Goal: Navigation & Orientation: Find specific page/section

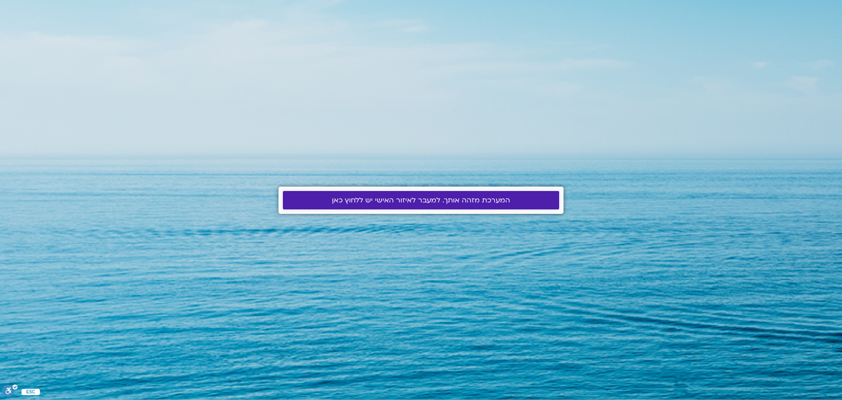
click at [449, 203] on span "המערכת מזהה אותך. למעבר לאיזור האישי יש ללחוץ כאן" at bounding box center [421, 200] width 178 height 8
click at [427, 198] on span "המערכת מזהה אותך. למעבר לאיזור האישי יש ללחוץ כאן" at bounding box center [421, 200] width 178 height 8
click at [384, 206] on link "המערכת מזהה אותך. למעבר לאיזור האישי יש ללחוץ כאן" at bounding box center [421, 200] width 276 height 18
click at [385, 203] on span "המערכת מזהה אותך. למעבר לאיזור האישי יש ללחוץ כאן" at bounding box center [421, 200] width 178 height 8
click at [358, 197] on span "המערכת מזהה אותך. למעבר לאיזור האישי יש ללחוץ כאן" at bounding box center [421, 200] width 178 height 8
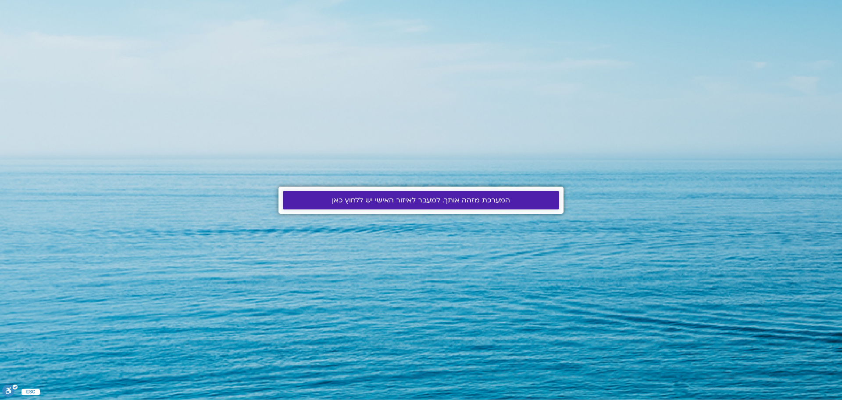
click at [366, 196] on span "המערכת מזהה אותך. למעבר לאיזור האישי יש ללחוץ כאן" at bounding box center [421, 200] width 178 height 8
click at [376, 203] on span "המערכת מזהה אותך. למעבר לאיזור האישי יש ללחוץ כאן" at bounding box center [421, 200] width 178 height 8
click at [420, 197] on span "המערכת מזהה אותך. למעבר לאיזור האישי יש ללחוץ כאן" at bounding box center [421, 200] width 178 height 8
click at [289, 202] on link "המערכת מזהה אותך. למעבר לאיזור האישי יש ללחוץ כאן" at bounding box center [421, 200] width 276 height 18
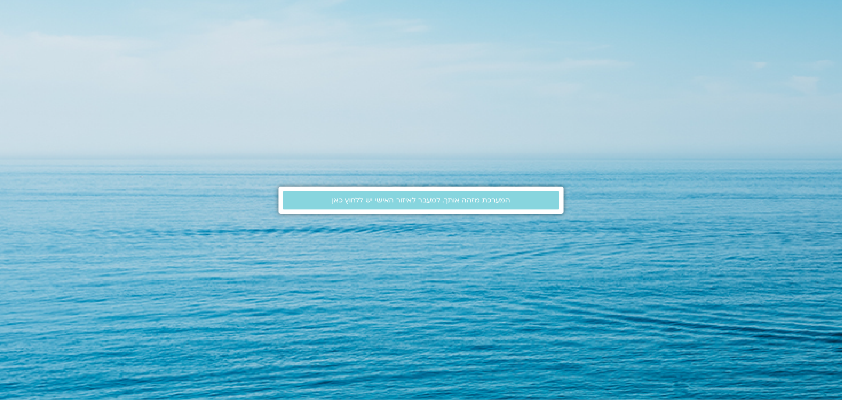
click at [354, 198] on span "המערכת מזהה אותך. למעבר לאיזור האישי יש ללחוץ כאן" at bounding box center [421, 200] width 178 height 8
click at [123, 216] on section "המערכת מזהה אותך. למעבר לאיזור האישי יש ללחוץ כאן" at bounding box center [421, 200] width 842 height 400
click at [401, 189] on div "המערכת מזהה אותך. למעבר לאיזור האישי יש ללחוץ כאן" at bounding box center [421, 199] width 285 height 27
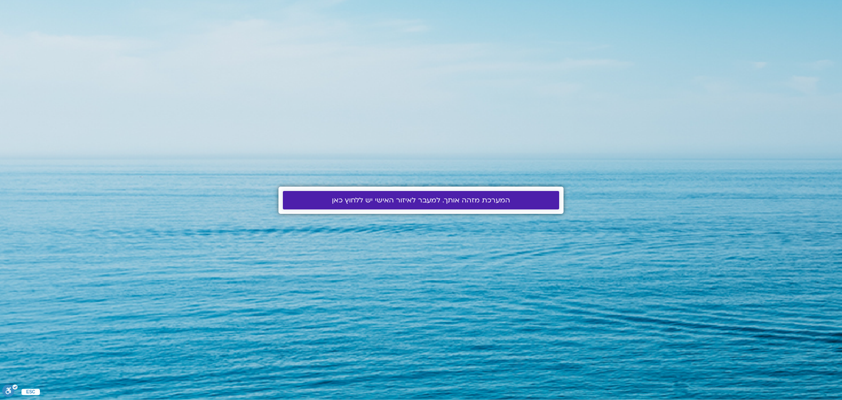
click at [398, 199] on span "המערכת מזהה אותך. למעבר לאיזור האישי יש ללחוץ כאן" at bounding box center [421, 200] width 178 height 8
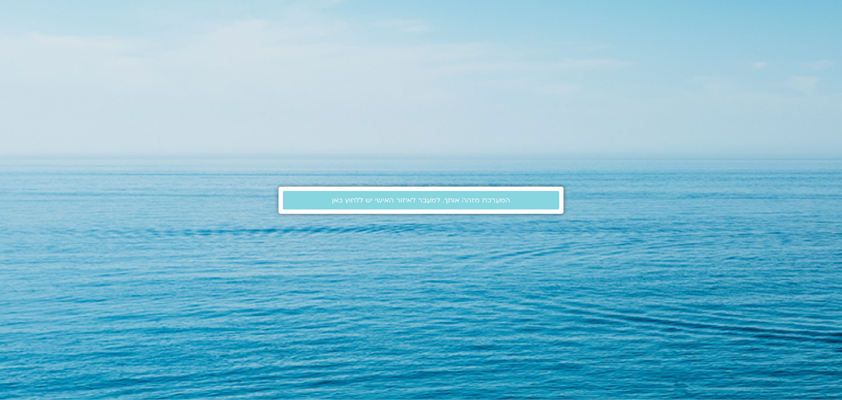
click at [378, 197] on span "המערכת מזהה אותך. למעבר לאיזור האישי יש ללחוץ כאן" at bounding box center [421, 200] width 178 height 8
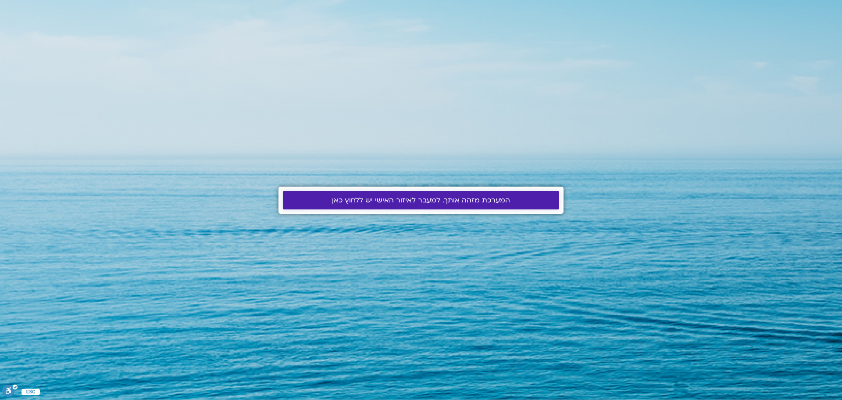
click at [394, 200] on span "המערכת מזהה אותך. למעבר לאיזור האישי יש ללחוץ כאן" at bounding box center [421, 200] width 178 height 8
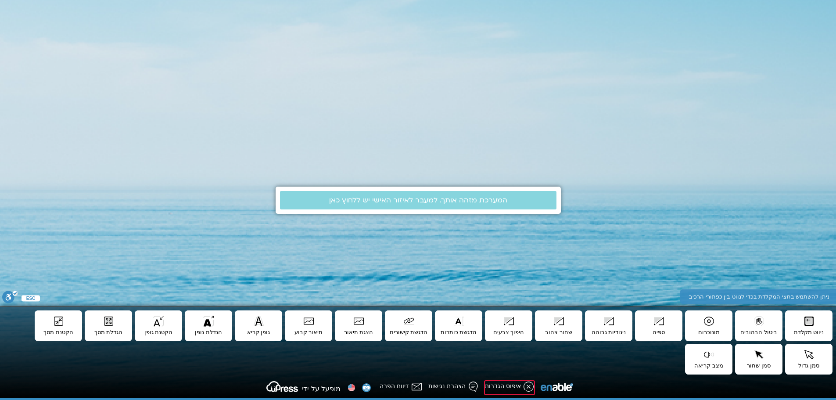
click at [523, 382] on icon at bounding box center [528, 386] width 11 height 11
click at [523, 383] on icon at bounding box center [528, 386] width 11 height 11
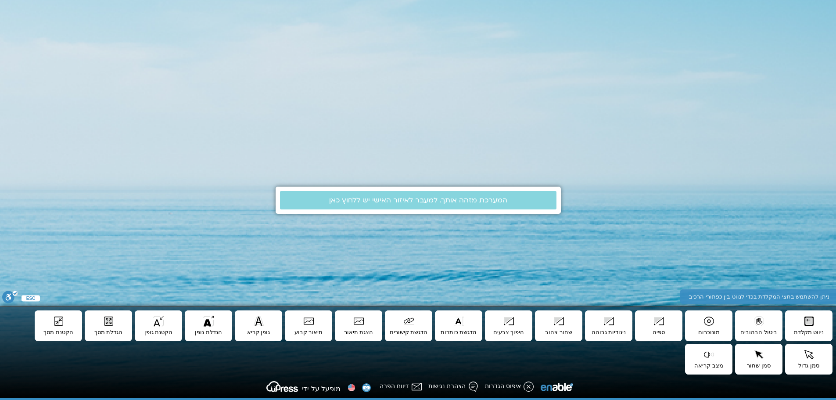
click at [347, 386] on span at bounding box center [359, 389] width 30 height 7
click at [351, 388] on div at bounding box center [351, 387] width 9 height 9
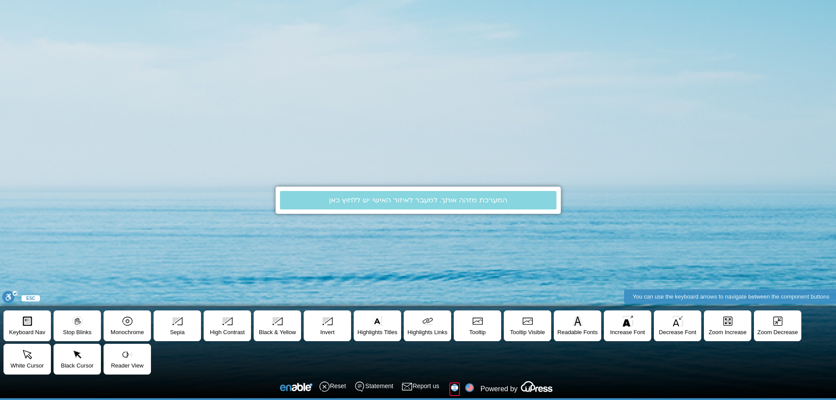
click at [457, 391] on div at bounding box center [454, 387] width 9 height 9
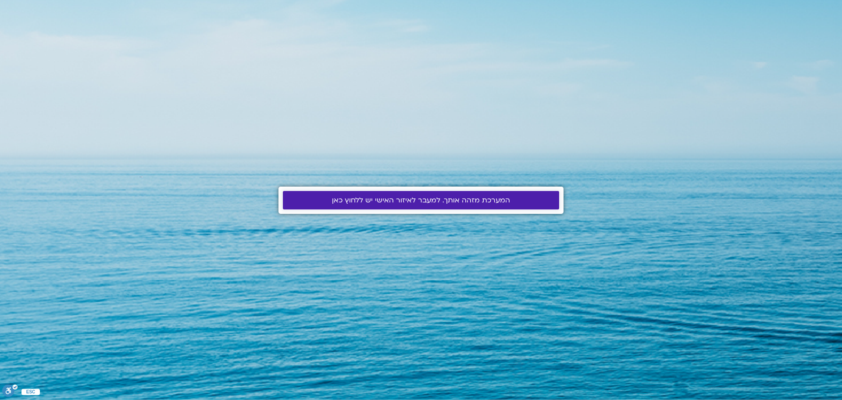
click at [431, 205] on link "המערכת מזהה אותך. למעבר לאיזור האישי יש ללחוץ כאן" at bounding box center [421, 200] width 276 height 18
click at [411, 201] on span "המערכת מזהה אותך. למעבר לאיזור האישי יש ללחוץ כאן" at bounding box center [421, 200] width 178 height 8
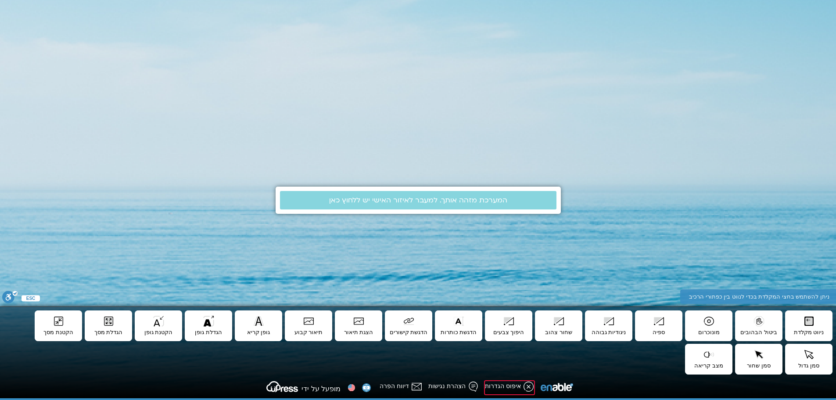
click at [523, 385] on icon at bounding box center [528, 386] width 11 height 11
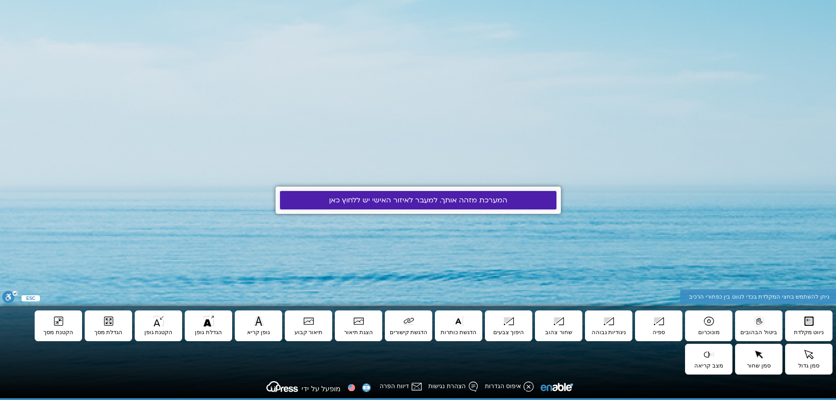
click at [358, 193] on link "המערכת מזהה אותך. למעבר לאיזור האישי יש ללחוץ כאן" at bounding box center [418, 200] width 276 height 18
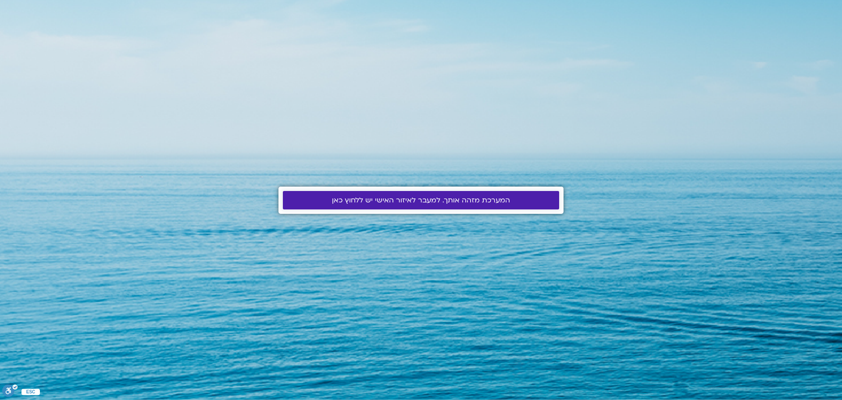
click at [355, 204] on span "המערכת מזהה אותך. למעבר לאיזור האישי יש ללחוץ כאן" at bounding box center [421, 200] width 178 height 8
click at [388, 194] on link "המערכת מזהה אותך. למעבר לאיזור האישי יש ללחוץ כאן" at bounding box center [421, 200] width 276 height 18
click at [389, 197] on span "המערכת מזהה אותך. למעבר לאיזור האישי יש ללחוץ כאן" at bounding box center [421, 200] width 178 height 8
